Goal: Task Accomplishment & Management: Use online tool/utility

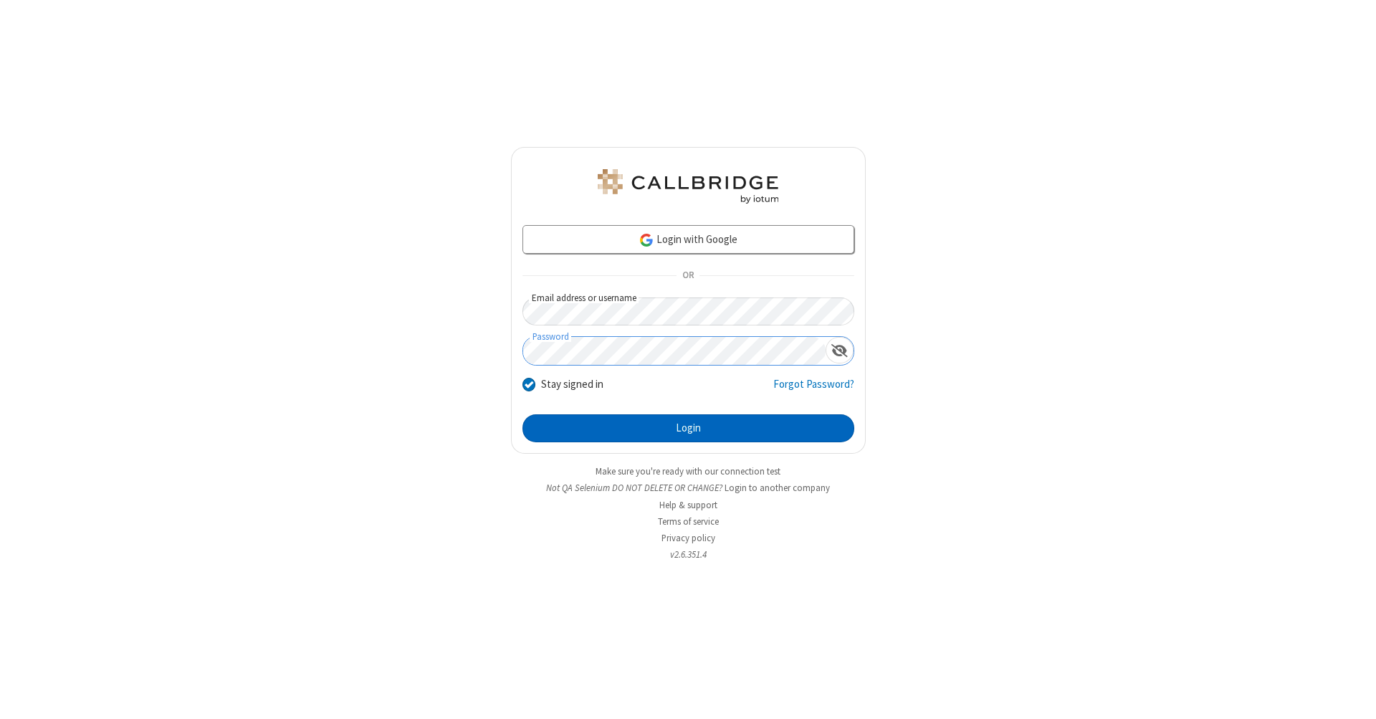
click at [688, 428] on button "Login" at bounding box center [688, 428] width 332 height 29
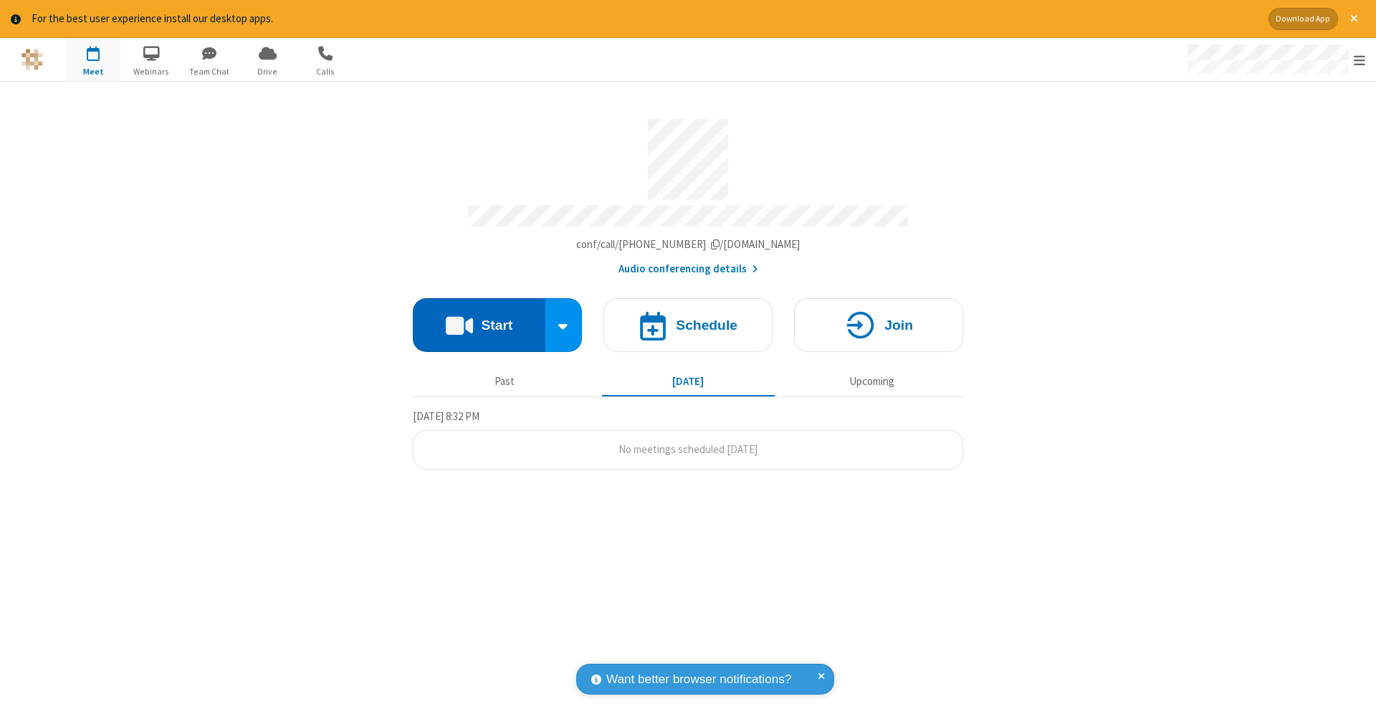
click at [479, 317] on button "Start" at bounding box center [479, 325] width 133 height 54
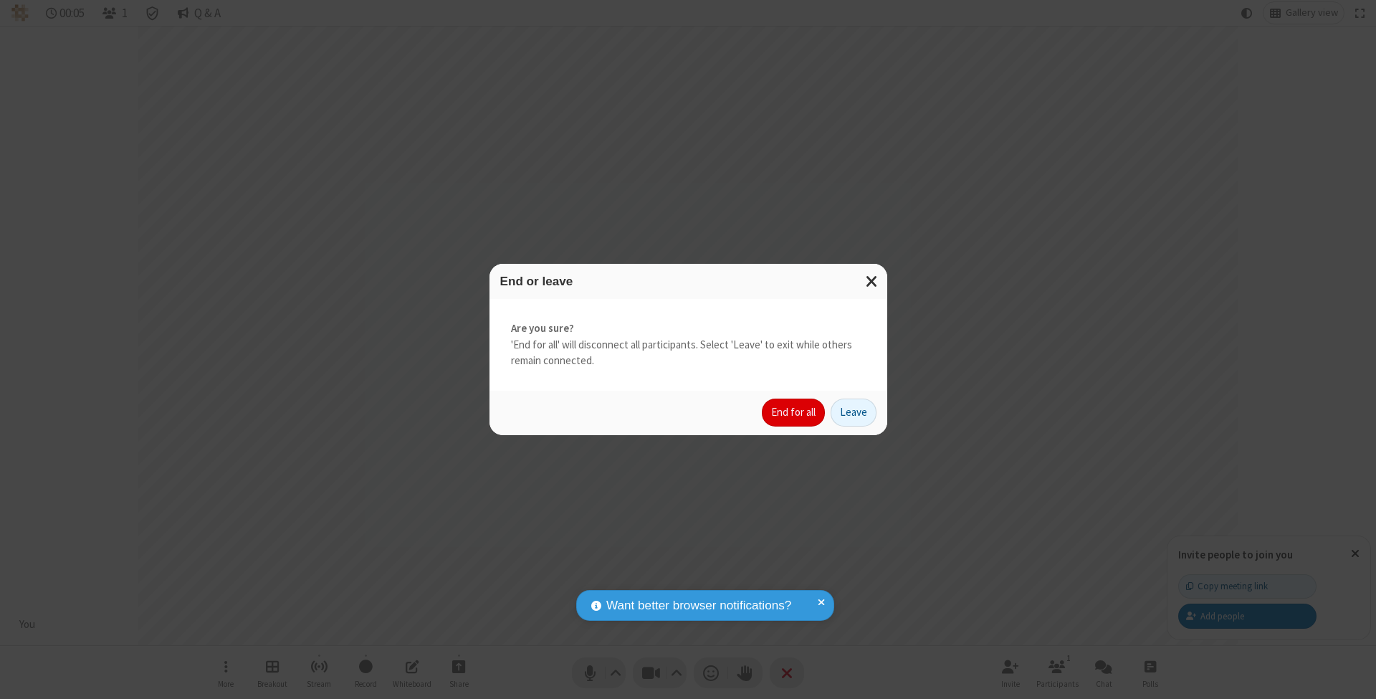
click at [794, 411] on button "End for all" at bounding box center [793, 412] width 63 height 29
